Goal: Task Accomplishment & Management: Complete application form

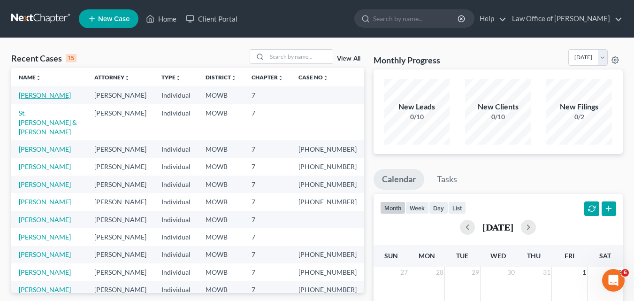
click at [33, 95] on link "[PERSON_NAME]" at bounding box center [45, 95] width 52 height 8
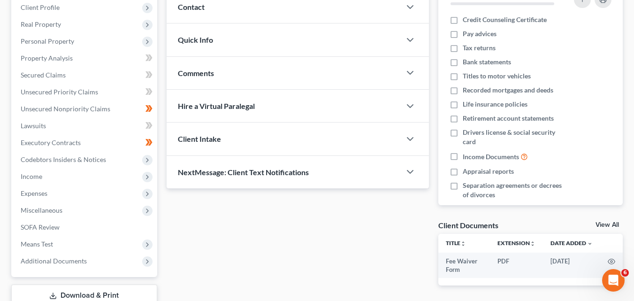
scroll to position [141, 0]
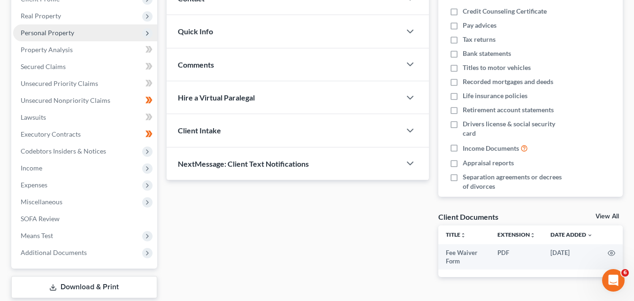
click at [46, 33] on span "Personal Property" at bounding box center [47, 33] width 53 height 8
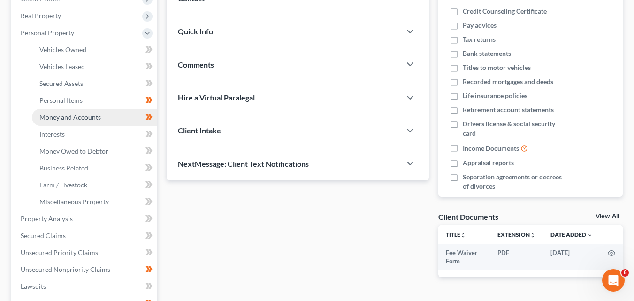
scroll to position [94, 0]
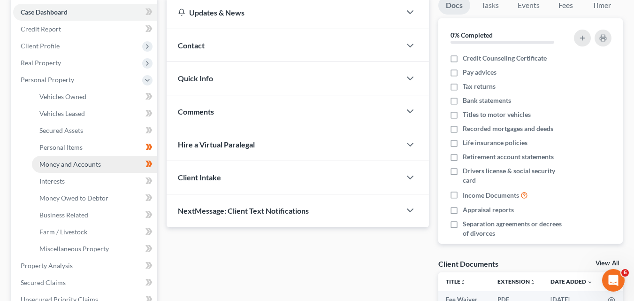
click at [102, 164] on link "Money and Accounts" at bounding box center [94, 164] width 125 height 17
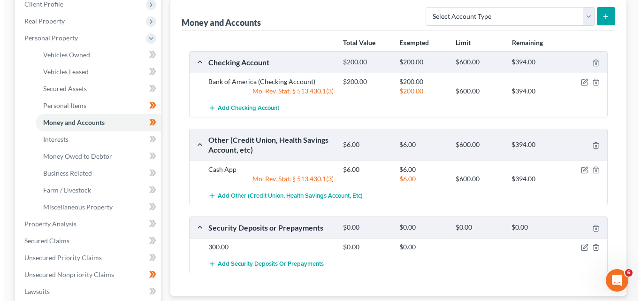
scroll to position [141, 0]
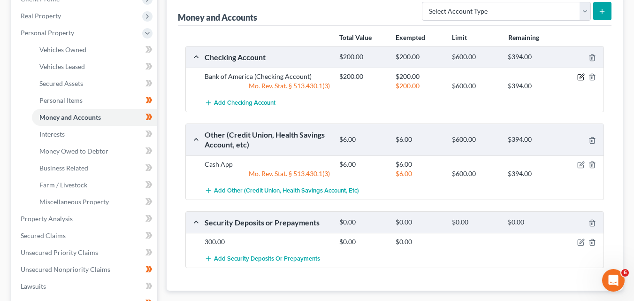
click at [581, 76] on icon "button" at bounding box center [581, 76] width 4 height 4
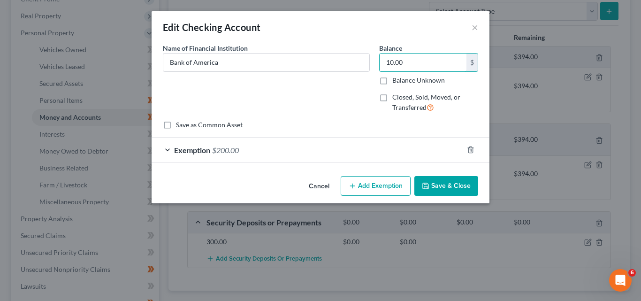
type input "10.00"
click at [220, 149] on span "$200.00" at bounding box center [225, 149] width 27 height 9
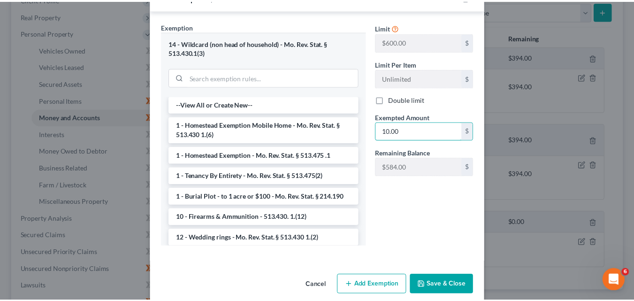
scroll to position [165, 0]
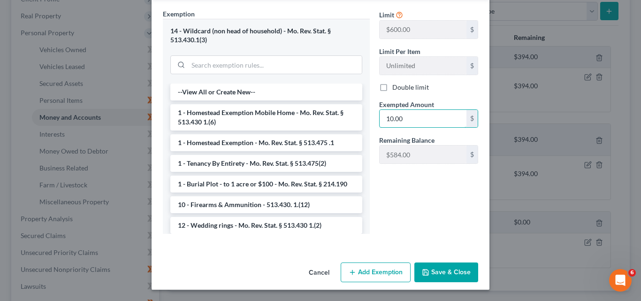
type input "10.00"
click at [447, 269] on button "Save & Close" at bounding box center [446, 272] width 64 height 20
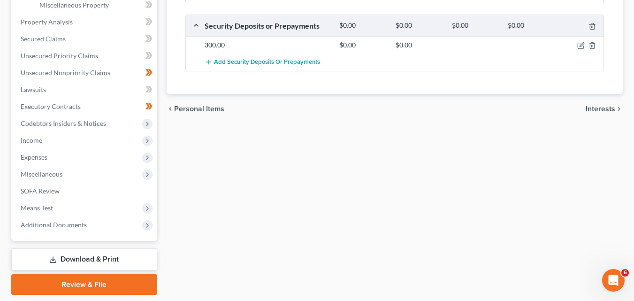
scroll to position [367, 0]
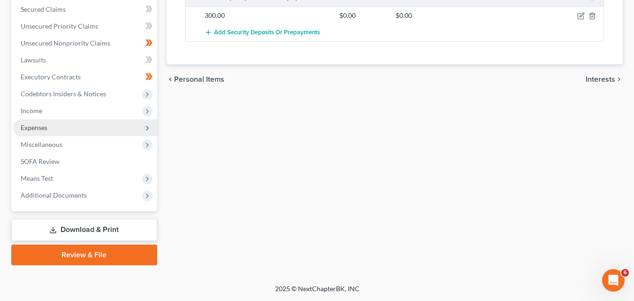
click at [51, 128] on span "Expenses" at bounding box center [85, 127] width 144 height 17
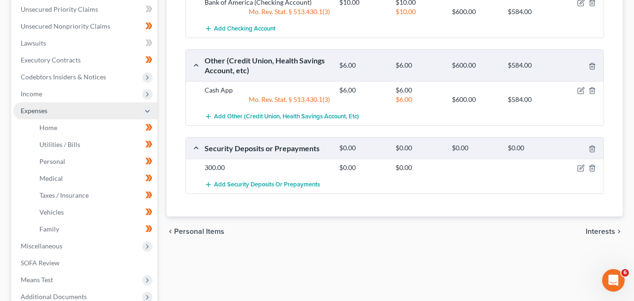
scroll to position [198, 0]
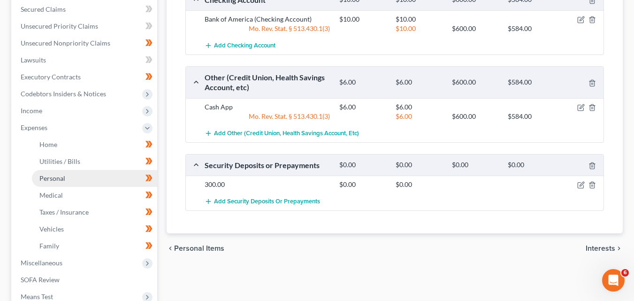
click at [67, 176] on link "Personal" at bounding box center [94, 178] width 125 height 17
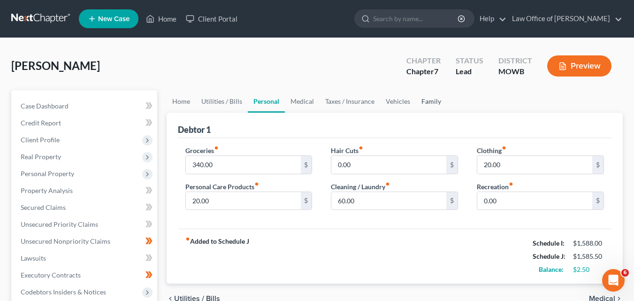
click at [427, 100] on link "Family" at bounding box center [431, 101] width 31 height 23
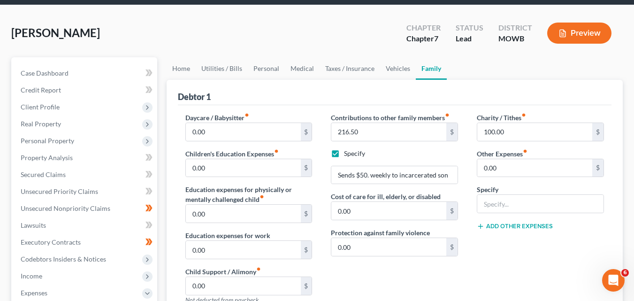
scroll to position [47, 0]
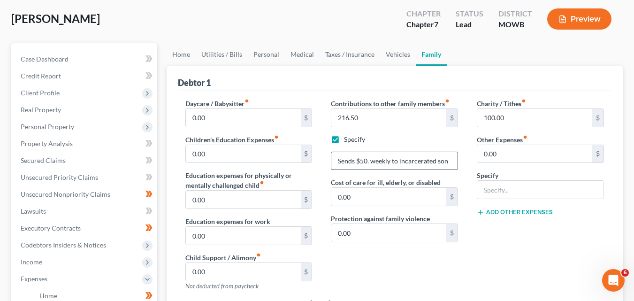
click at [371, 159] on input "Sends $50. weekly to incarcerated son" at bounding box center [394, 161] width 126 height 18
type input "Sends $50. Bi-weekly to incarcerated son"
type input "110.00"
click at [461, 133] on div "Contributions to other family members fiber_manual_record 110.00 $ Specify Send…" at bounding box center [394, 198] width 146 height 199
click at [338, 116] on input "110.00" at bounding box center [388, 118] width 115 height 18
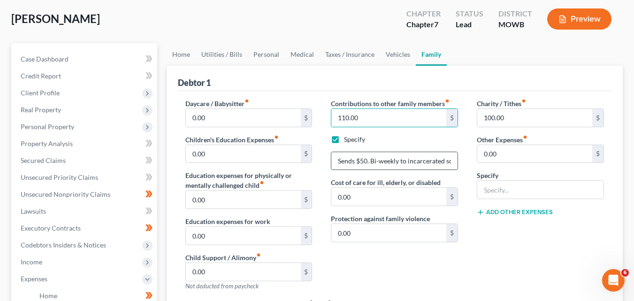
click at [370, 158] on input "Sends $50. Bi-weekly to incarcerated son" at bounding box center [394, 161] width 126 height 18
type input "Sends $100. bi-weekly to incarcerated son"
click at [342, 116] on input "200.00" at bounding box center [388, 118] width 115 height 18
type input "216.50"
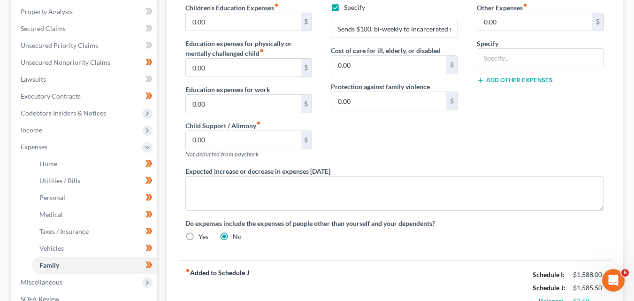
scroll to position [129, 0]
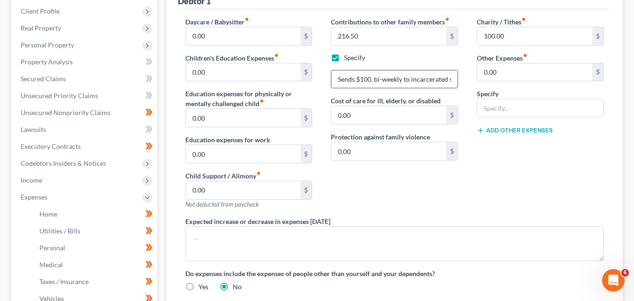
click at [373, 78] on input "Sends $100. bi-weekly to incarcerated son" at bounding box center [394, 79] width 126 height 18
type input "Sends $100.00 bi-weekly to incarcerated son"
click at [316, 94] on div "Daycare / Babysitter fiber_manual_record 0.00 $ Children's Education Expenses f…" at bounding box center [249, 116] width 146 height 199
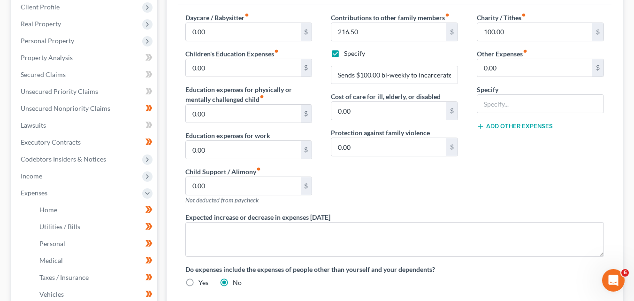
scroll to position [141, 0]
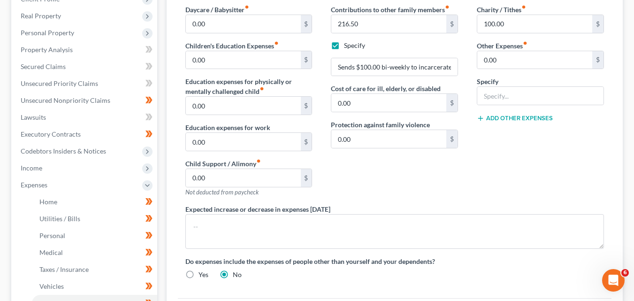
click at [352, 189] on div "Contributions to other family members fiber_manual_record 216.50 $ Specify Send…" at bounding box center [394, 104] width 146 height 199
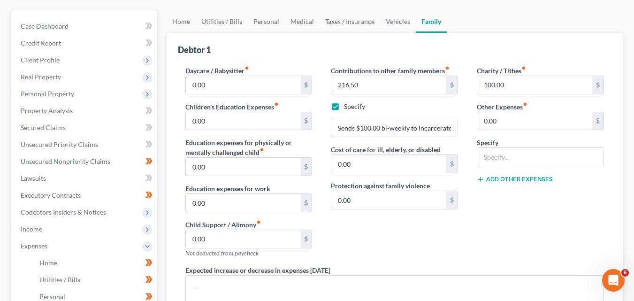
scroll to position [35, 0]
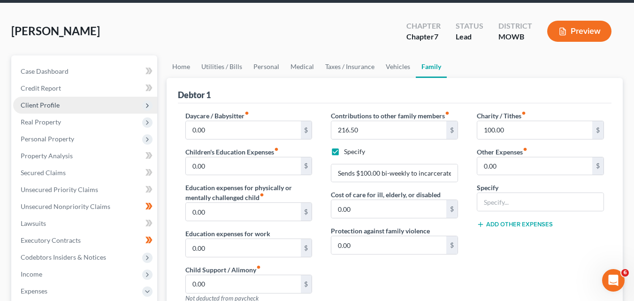
click at [84, 103] on span "Client Profile" at bounding box center [85, 105] width 144 height 17
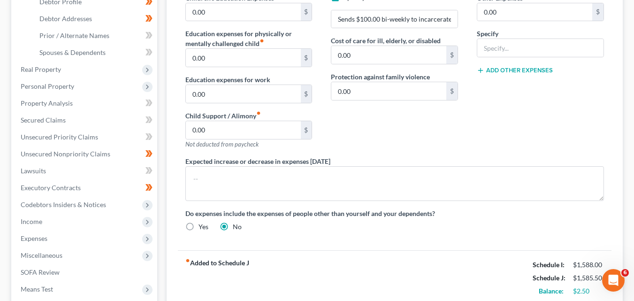
scroll to position [222, 0]
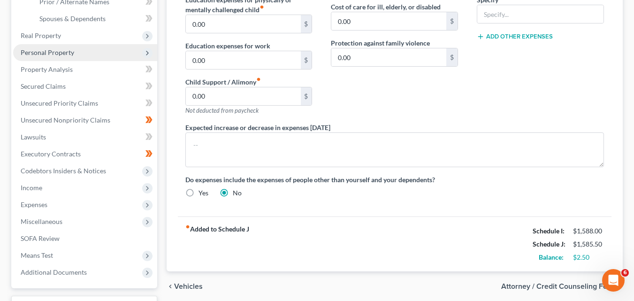
click at [143, 53] on icon at bounding box center [147, 53] width 10 height 10
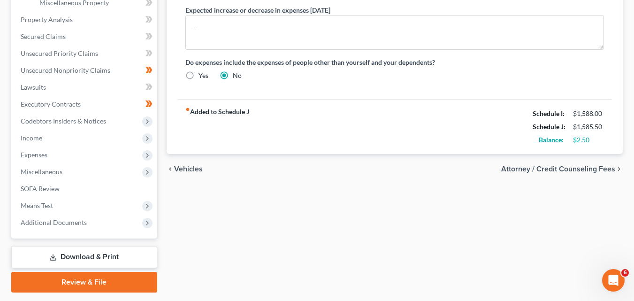
scroll to position [367, 0]
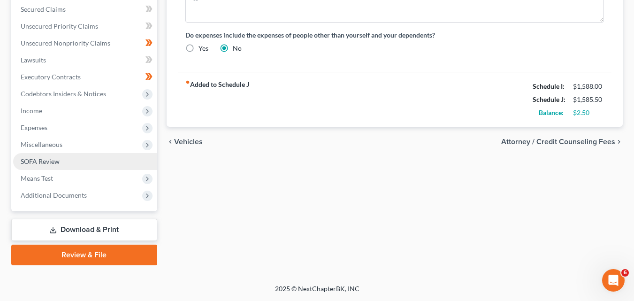
click at [44, 162] on span "SOFA Review" at bounding box center [40, 161] width 39 height 8
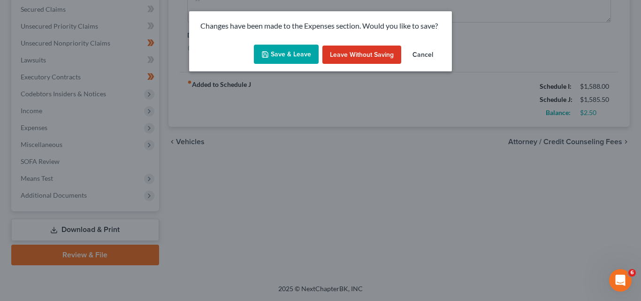
click at [279, 52] on button "Save & Leave" at bounding box center [286, 55] width 65 height 20
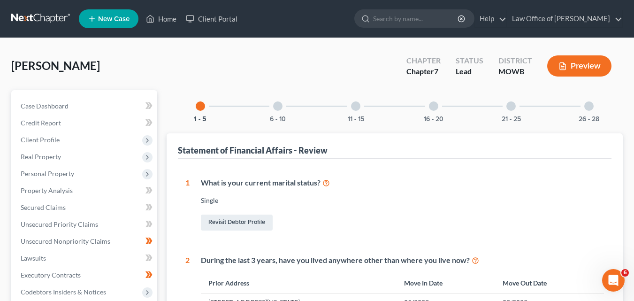
click at [278, 106] on div at bounding box center [277, 105] width 9 height 9
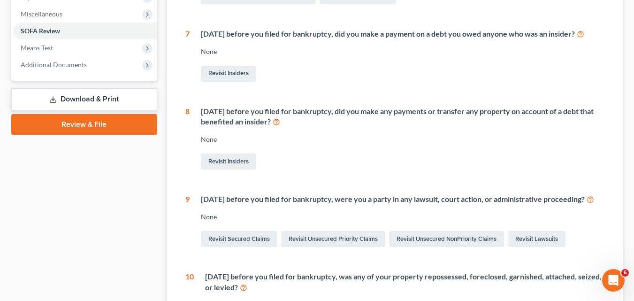
scroll to position [94, 0]
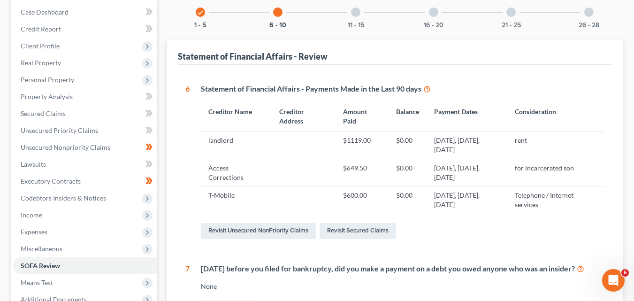
click at [356, 12] on div at bounding box center [355, 12] width 9 height 9
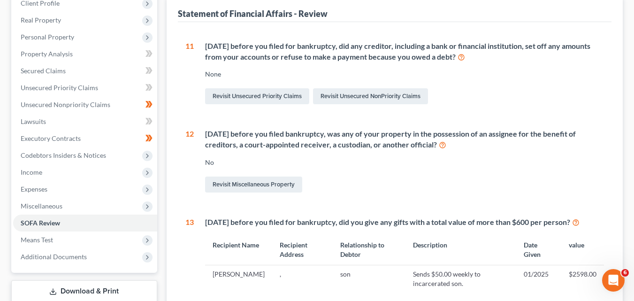
scroll to position [188, 0]
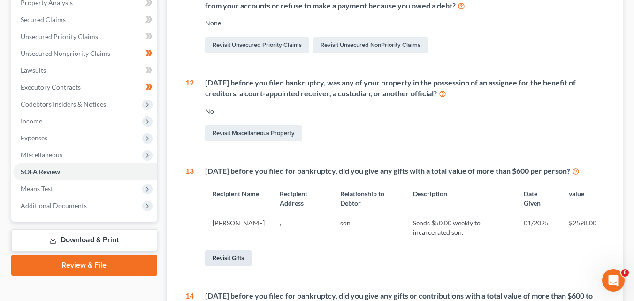
click at [229, 258] on link "Revisit Gifts" at bounding box center [228, 258] width 46 height 16
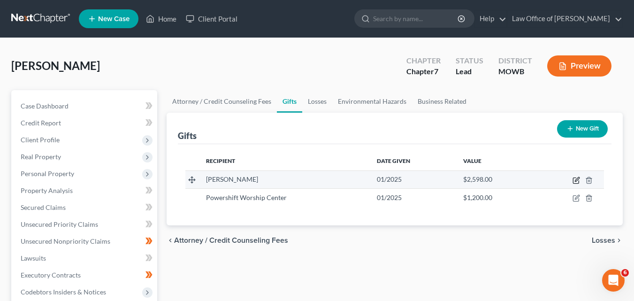
click at [577, 179] on icon "button" at bounding box center [577, 179] width 4 height 4
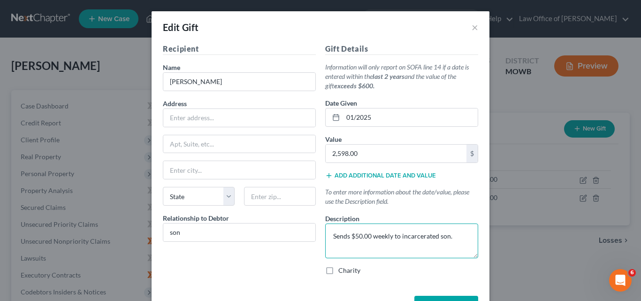
click at [353, 234] on textarea "Sends $50.00 weekly to incarcerated son." at bounding box center [401, 240] width 153 height 35
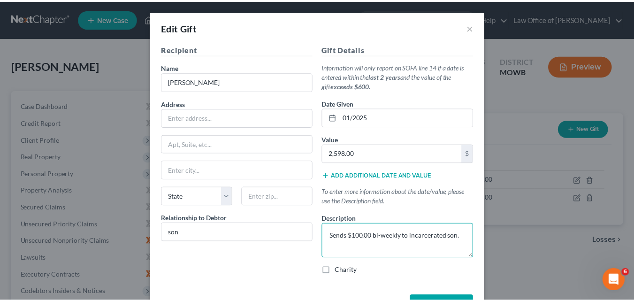
scroll to position [33, 0]
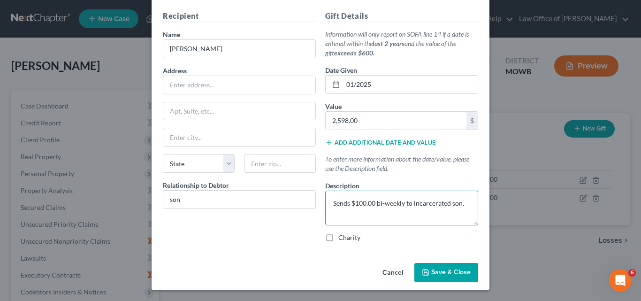
type textarea "Sends $100.00 bi-weekly to incarcerated son."
click at [446, 272] on span "Save & Close" at bounding box center [450, 272] width 39 height 8
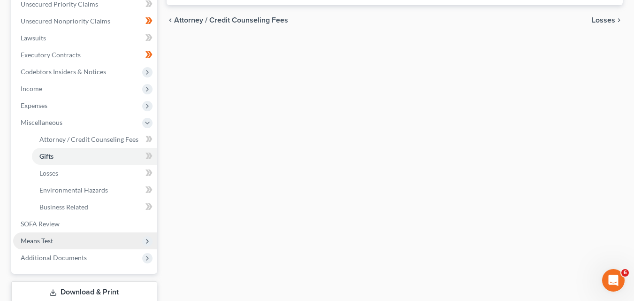
scroll to position [281, 0]
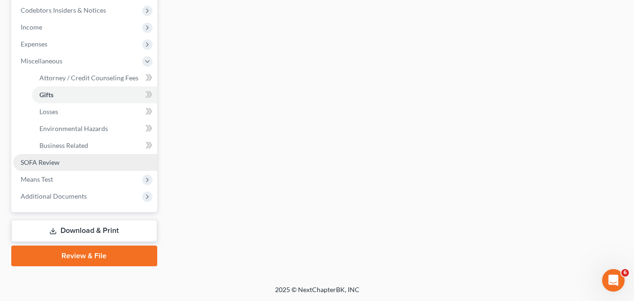
click at [44, 161] on span "SOFA Review" at bounding box center [40, 162] width 39 height 8
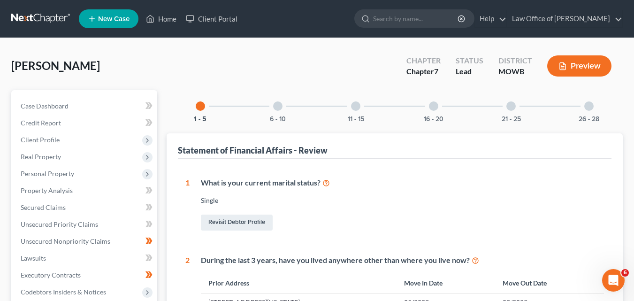
click at [356, 102] on div at bounding box center [355, 105] width 9 height 9
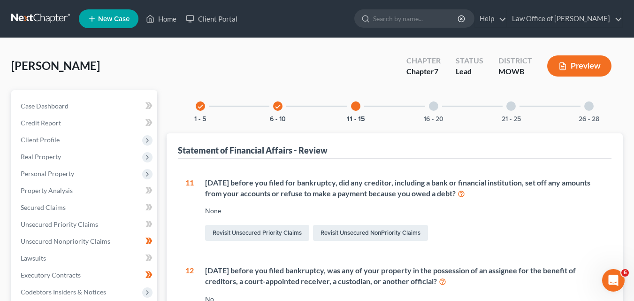
click at [437, 105] on div at bounding box center [433, 105] width 9 height 9
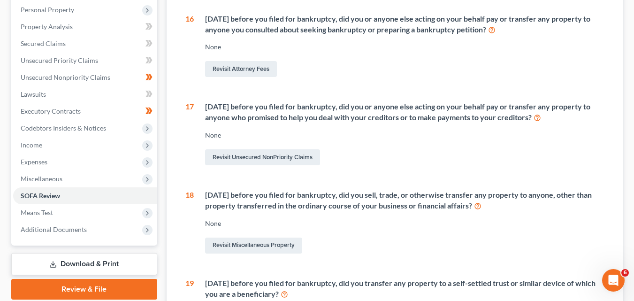
scroll to position [235, 0]
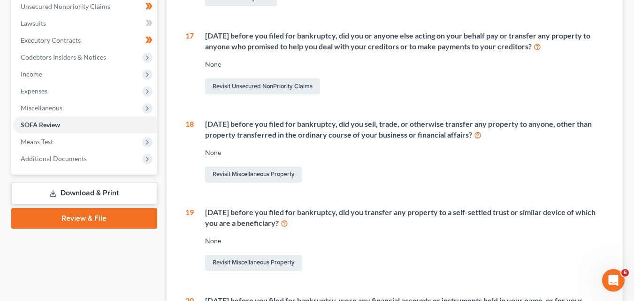
click at [65, 191] on link "Download & Print" at bounding box center [84, 193] width 146 height 22
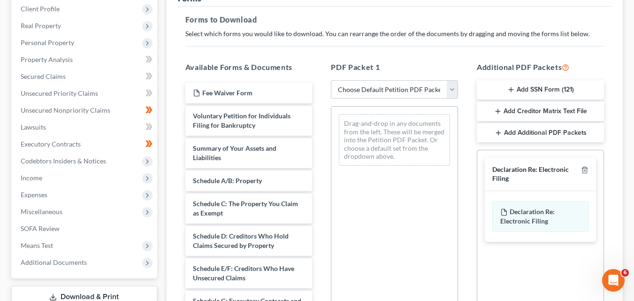
scroll to position [141, 0]
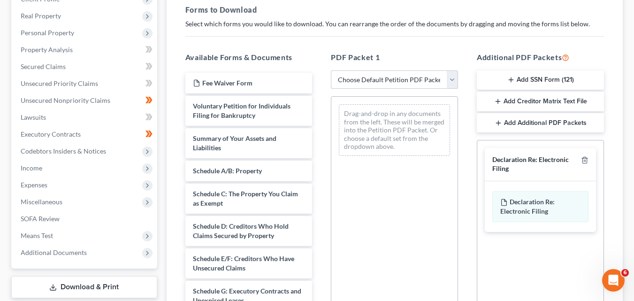
click at [452, 81] on select "Choose Default Petition PDF Packet Complete Bankruptcy Petition (all forms and …" at bounding box center [394, 79] width 127 height 19
select select "0"
click at [331, 70] on select "Choose Default Petition PDF Packet Complete Bankruptcy Petition (all forms and …" at bounding box center [394, 79] width 127 height 19
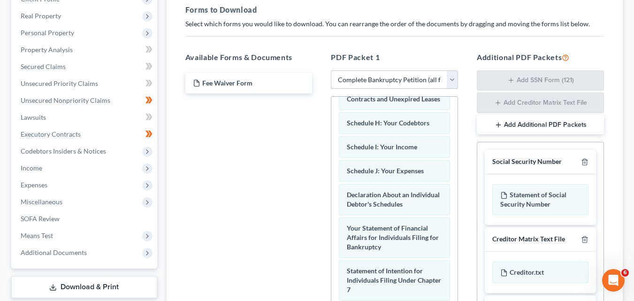
scroll to position [31, 0]
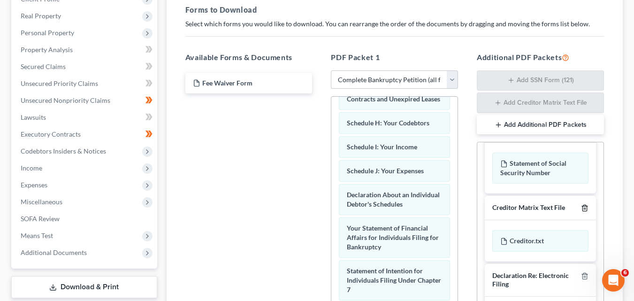
click at [581, 207] on icon "button" at bounding box center [585, 208] width 8 height 8
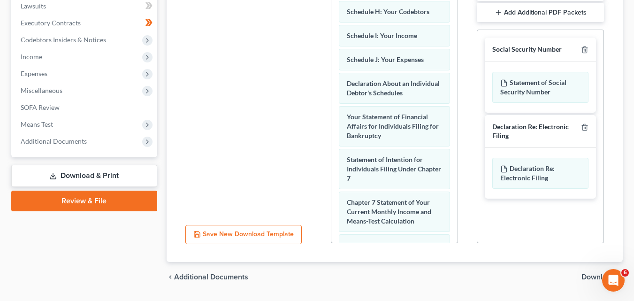
scroll to position [279, 0]
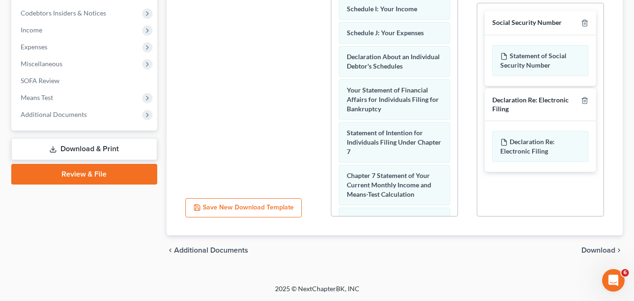
click at [600, 248] on span "Download" at bounding box center [598, 250] width 34 height 8
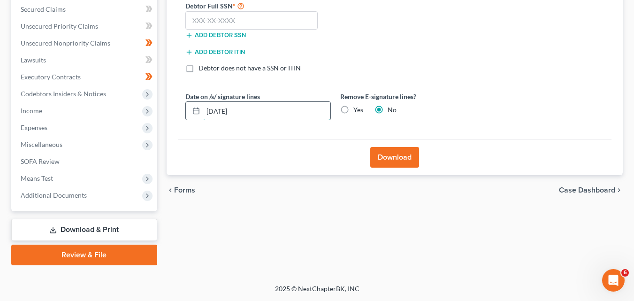
click at [216, 109] on input "[DATE]" at bounding box center [266, 111] width 127 height 18
drag, startPoint x: 243, startPoint y: 110, endPoint x: 253, endPoint y: 110, distance: 10.8
click at [253, 110] on input "08/03/202520" at bounding box center [266, 111] width 127 height 18
click at [194, 111] on icon at bounding box center [196, 111] width 8 height 8
click at [217, 110] on input "[DATE]" at bounding box center [266, 111] width 127 height 18
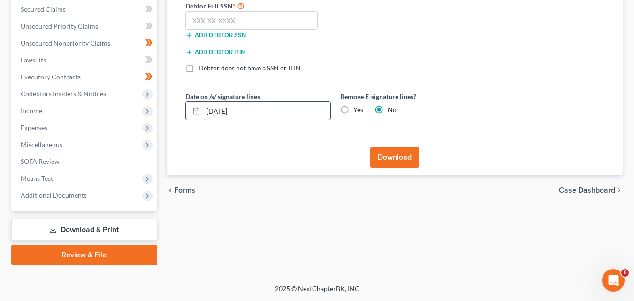
click at [217, 111] on input "[DATE]" at bounding box center [266, 111] width 127 height 18
type input "[DATE]"
click at [226, 137] on div "Almost There... Complete Required * Fields Debtor Information Debtor Full SSN *…" at bounding box center [394, 39] width 433 height 200
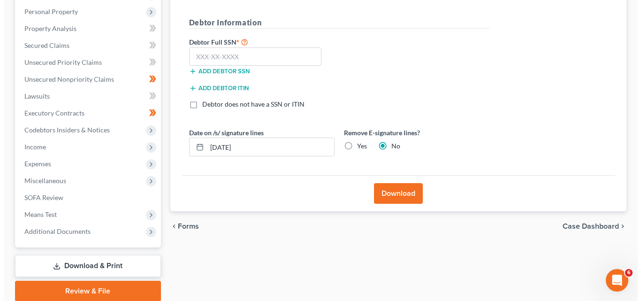
scroll to position [104, 0]
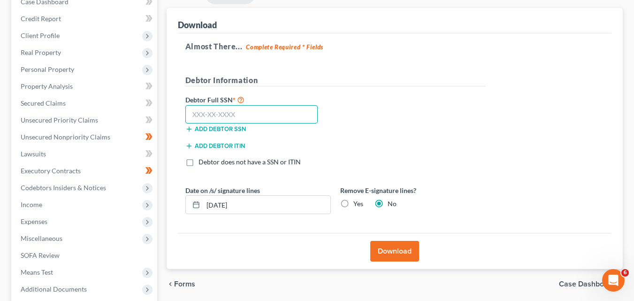
click at [192, 112] on input "text" at bounding box center [251, 114] width 133 height 19
type input "491-64-7025"
click at [393, 250] on button "Download" at bounding box center [394, 251] width 49 height 21
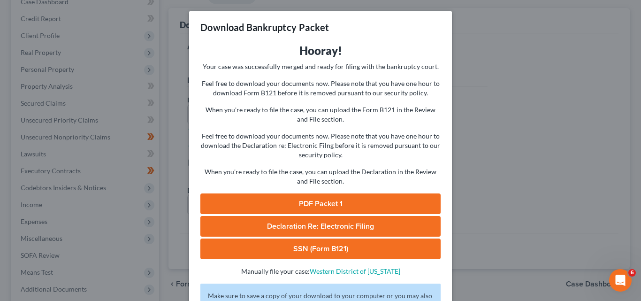
drag, startPoint x: 368, startPoint y: 201, endPoint x: 372, endPoint y: 193, distance: 9.0
click at [368, 201] on link "PDF Packet 1" at bounding box center [320, 203] width 240 height 21
click at [311, 222] on span "Declaration Re: Electronic Filing" at bounding box center [320, 225] width 107 height 9
click at [347, 243] on link "SSN (Form B121)" at bounding box center [320, 248] width 240 height 21
